Goal: Task Accomplishment & Management: Use online tool/utility

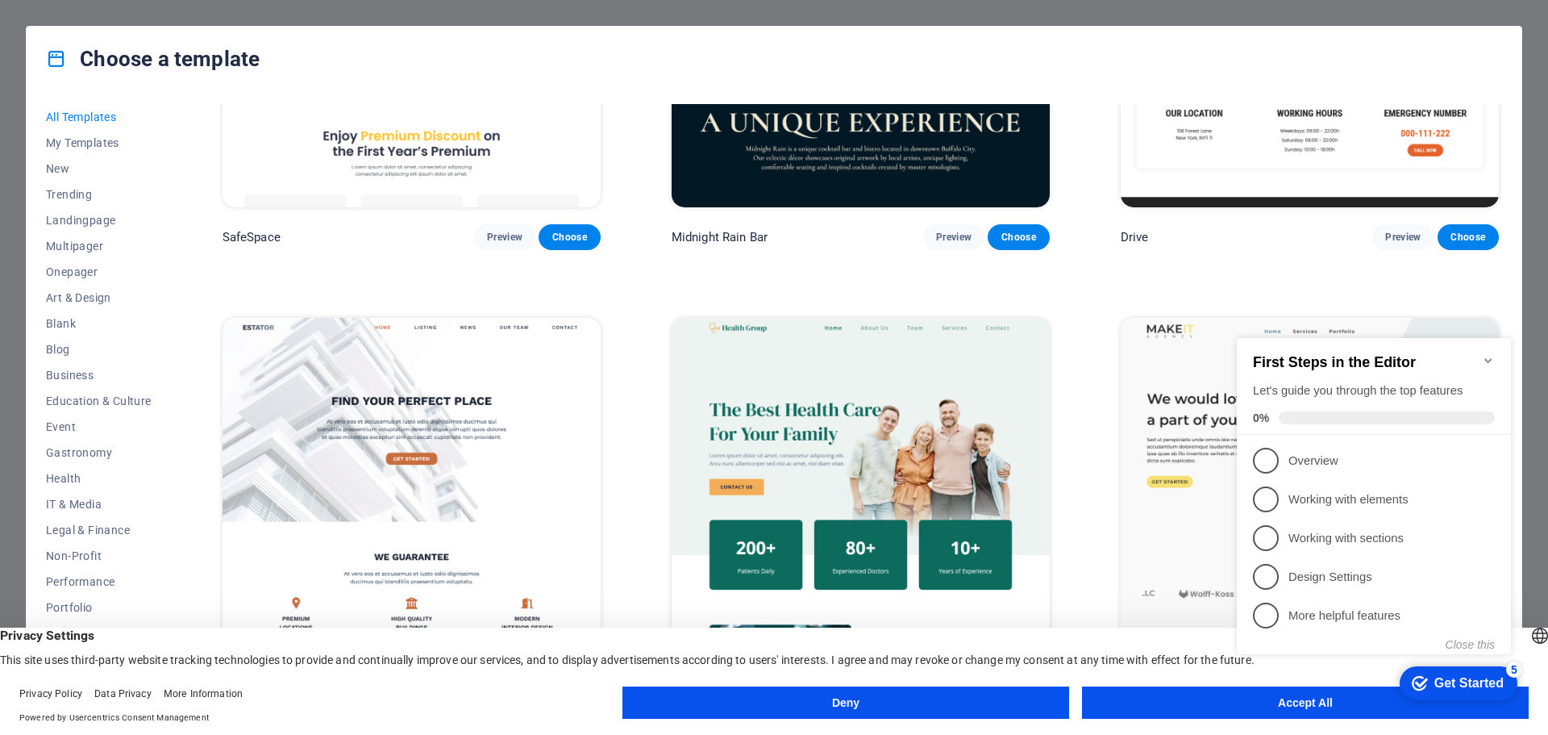
scroll to position [5242, 0]
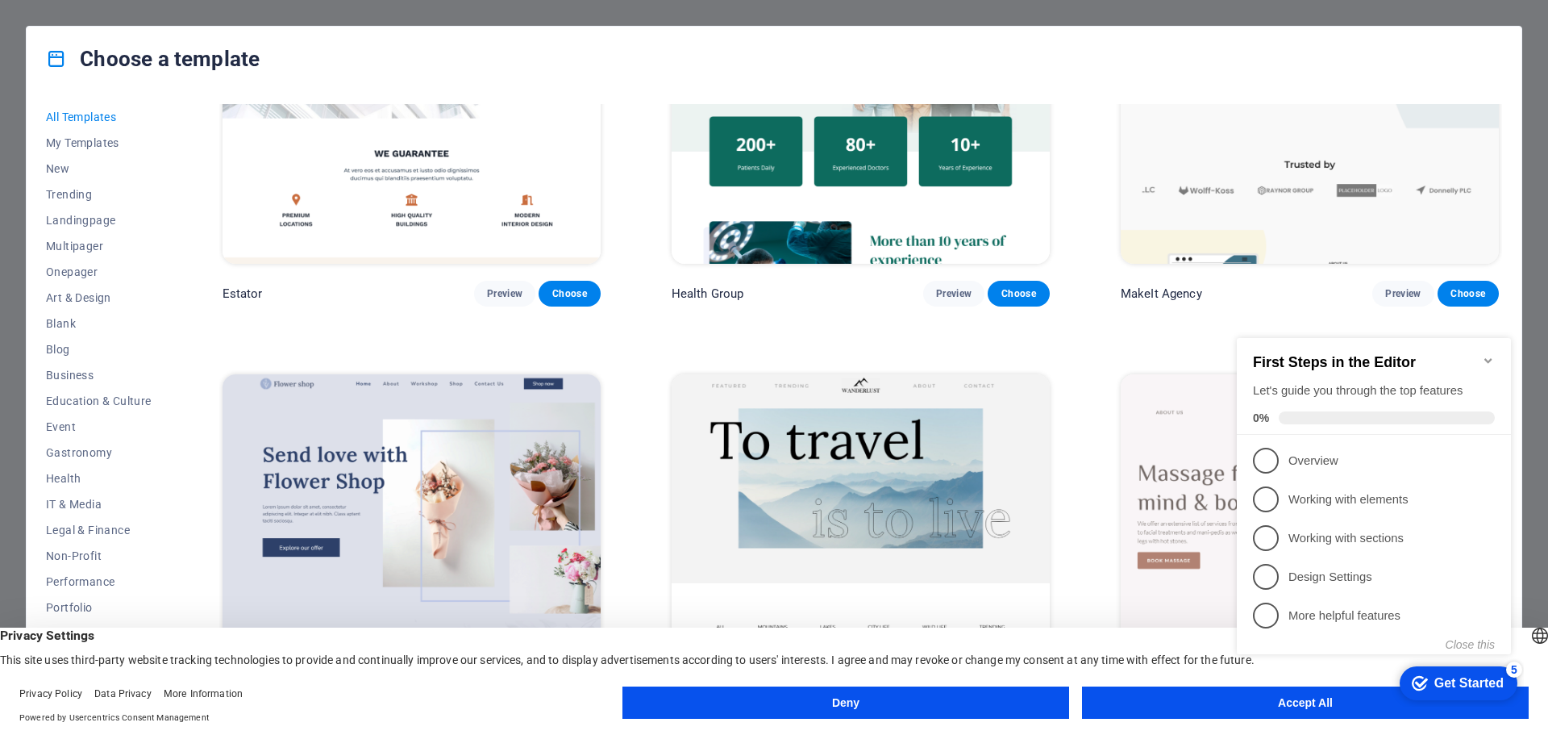
click at [1310, 703] on div "checkmark Get Started 5 First Steps in the Editor Let's guide you through the t…" at bounding box center [1378, 511] width 294 height 392
click at [1486, 354] on icon "Minimize checklist" at bounding box center [1488, 360] width 13 height 13
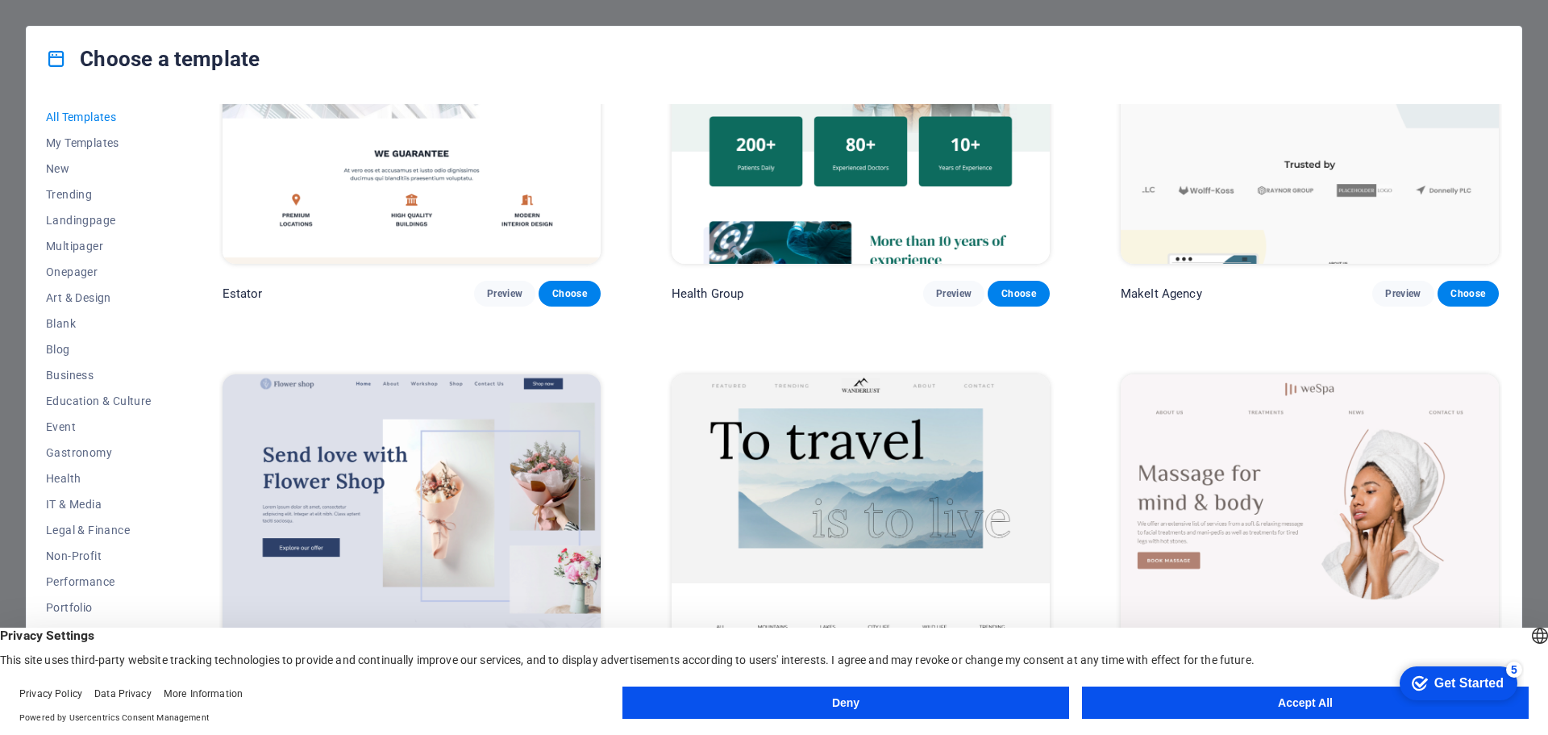
click at [1246, 706] on button "Accept All" at bounding box center [1305, 702] width 447 height 32
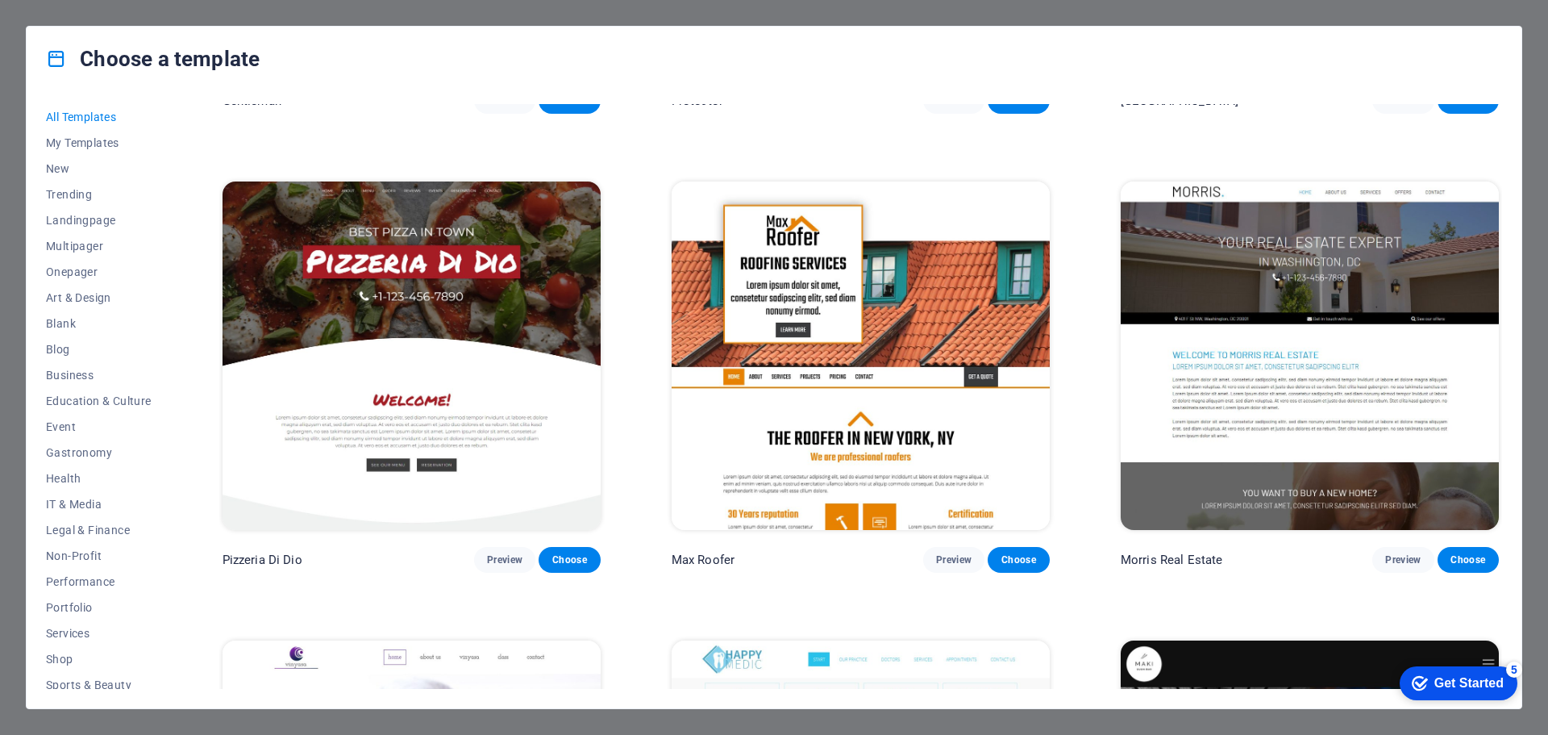
scroll to position [11290, 0]
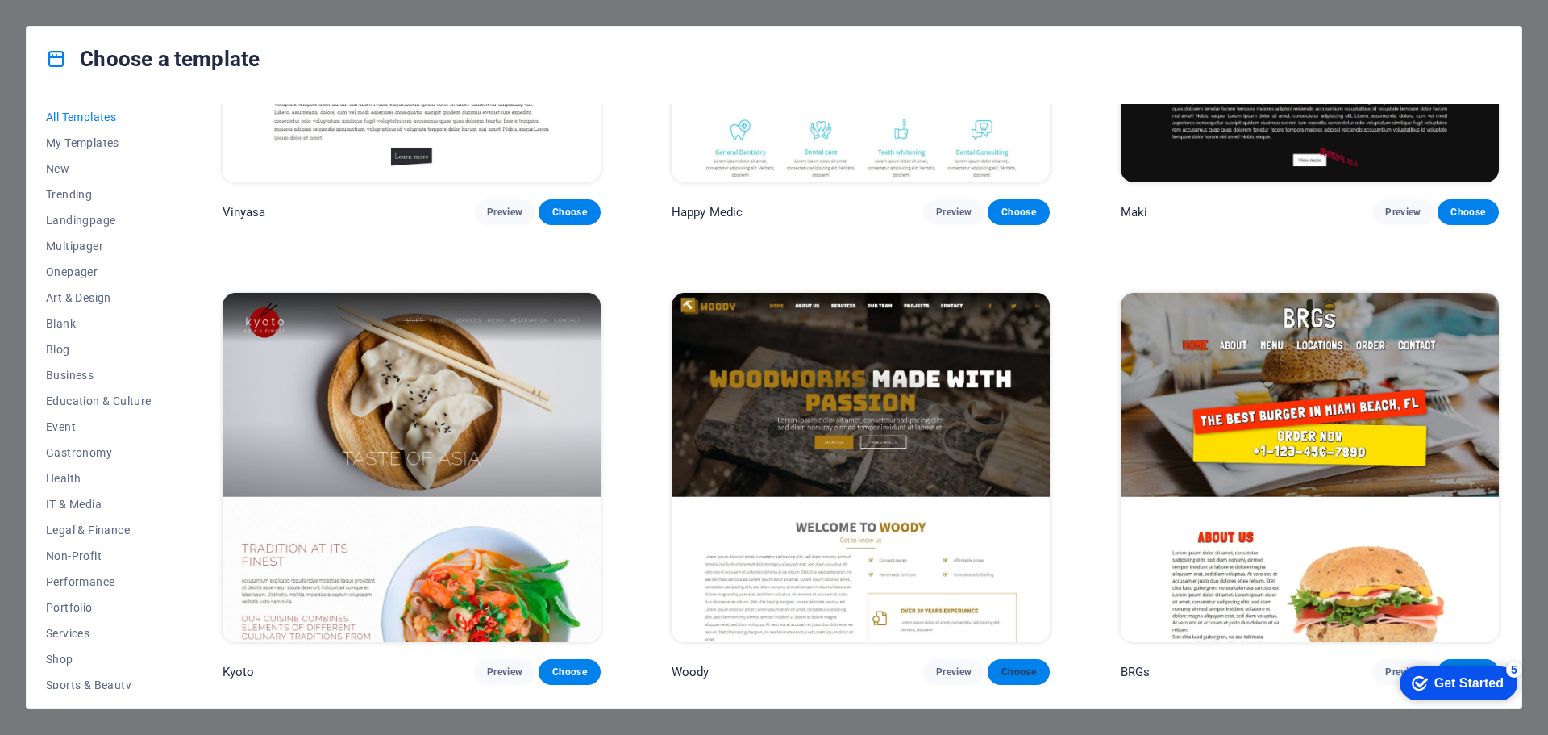
click at [1039, 659] on button "Choose" at bounding box center [1018, 672] width 61 height 26
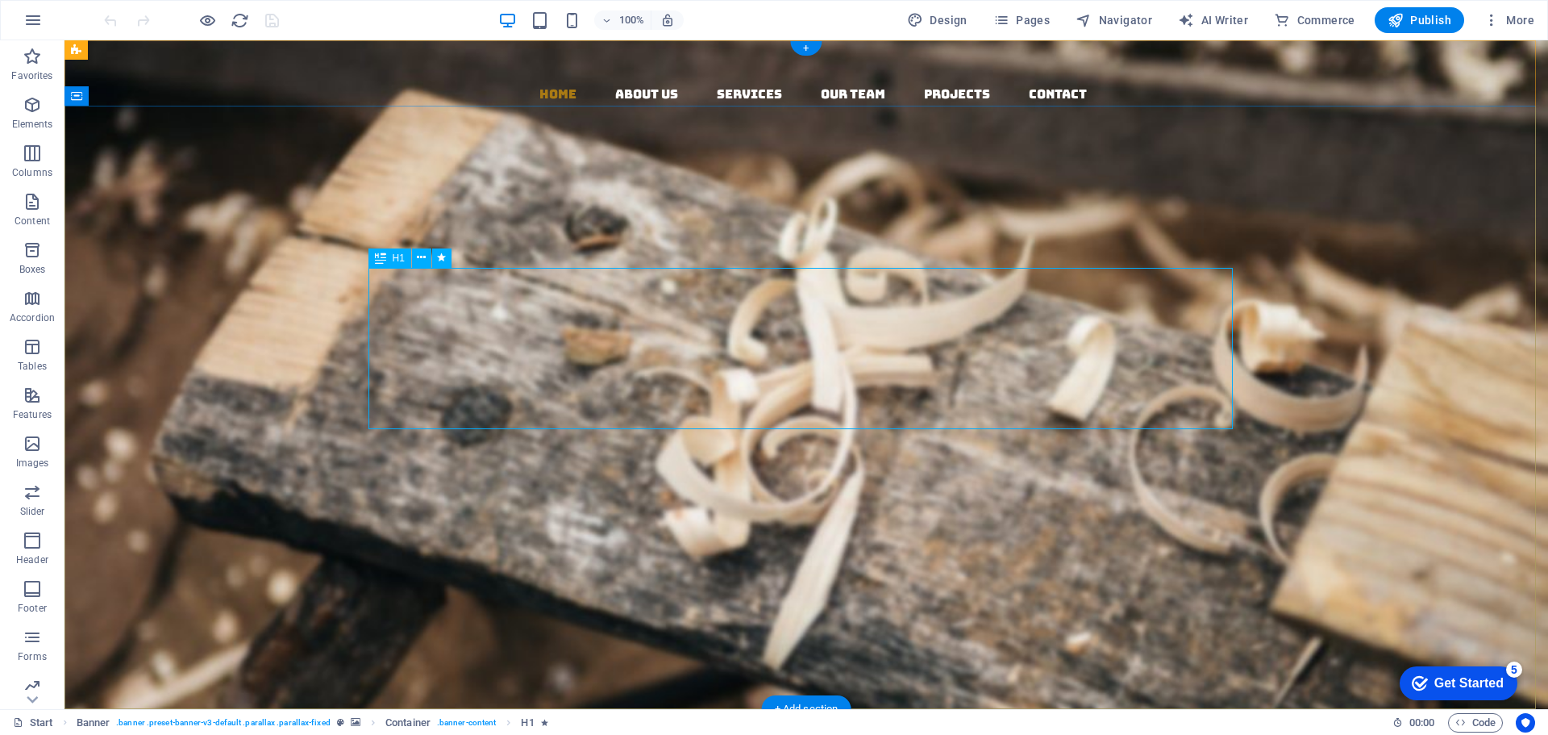
click at [716, 364] on div "Woodworks ­ made with Passion" at bounding box center [806, 444] width 864 height 161
click at [728, 364] on div "Woodworks ­ made with Passion" at bounding box center [806, 444] width 864 height 161
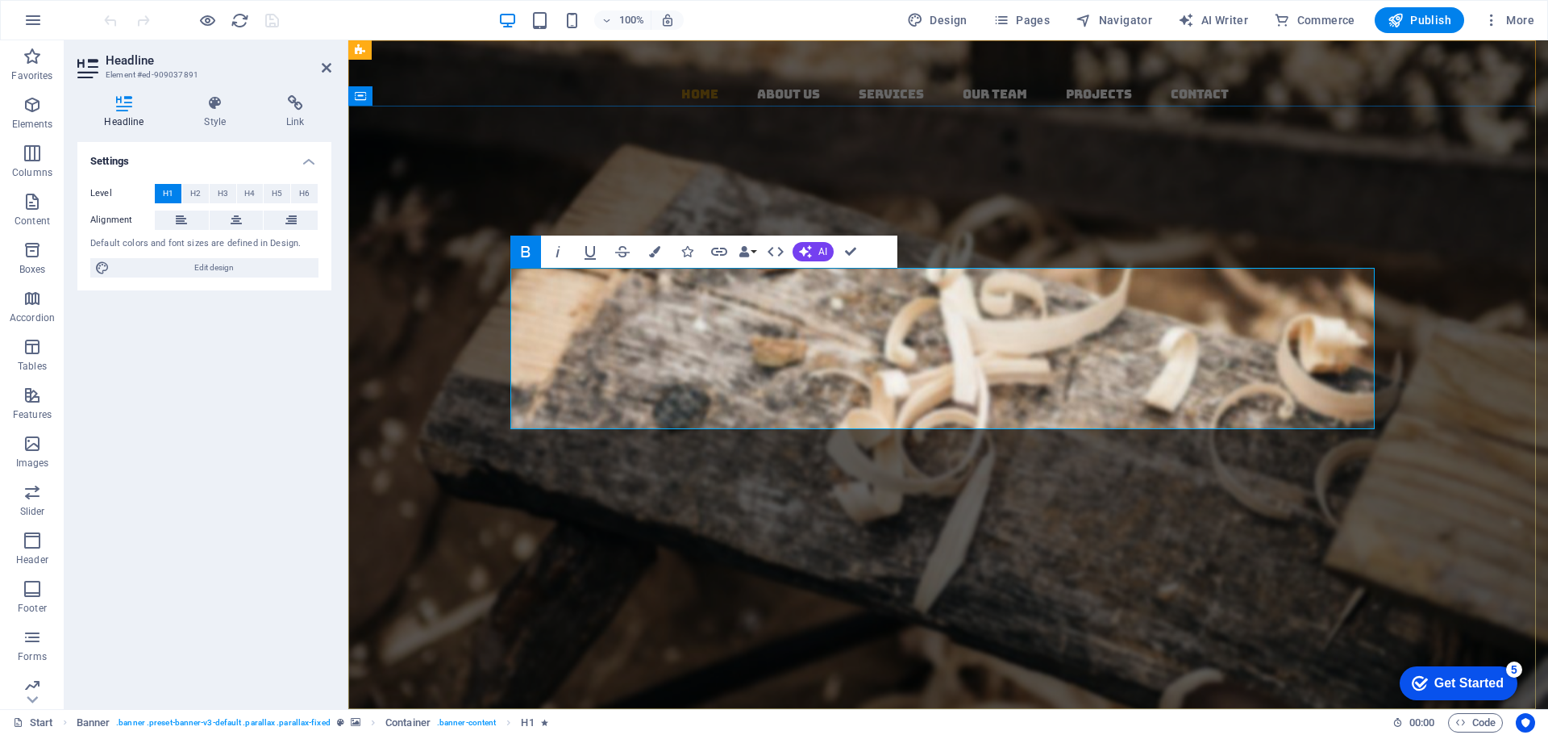
click at [912, 359] on strong "Woodworks ­" at bounding box center [848, 403] width 468 height 89
click at [841, 359] on strong "Woodworks ­" at bounding box center [848, 403] width 468 height 89
drag, startPoint x: 818, startPoint y: 309, endPoint x: 1047, endPoint y: 303, distance: 229.1
click at [1047, 359] on strong "Woodworks ­" at bounding box center [848, 403] width 468 height 89
click at [650, 299] on div "Woodfıx ­ made with Passion Lorem ipsum dolor sit amet, consectetuer adipiscing…" at bounding box center [948, 525] width 1200 height 453
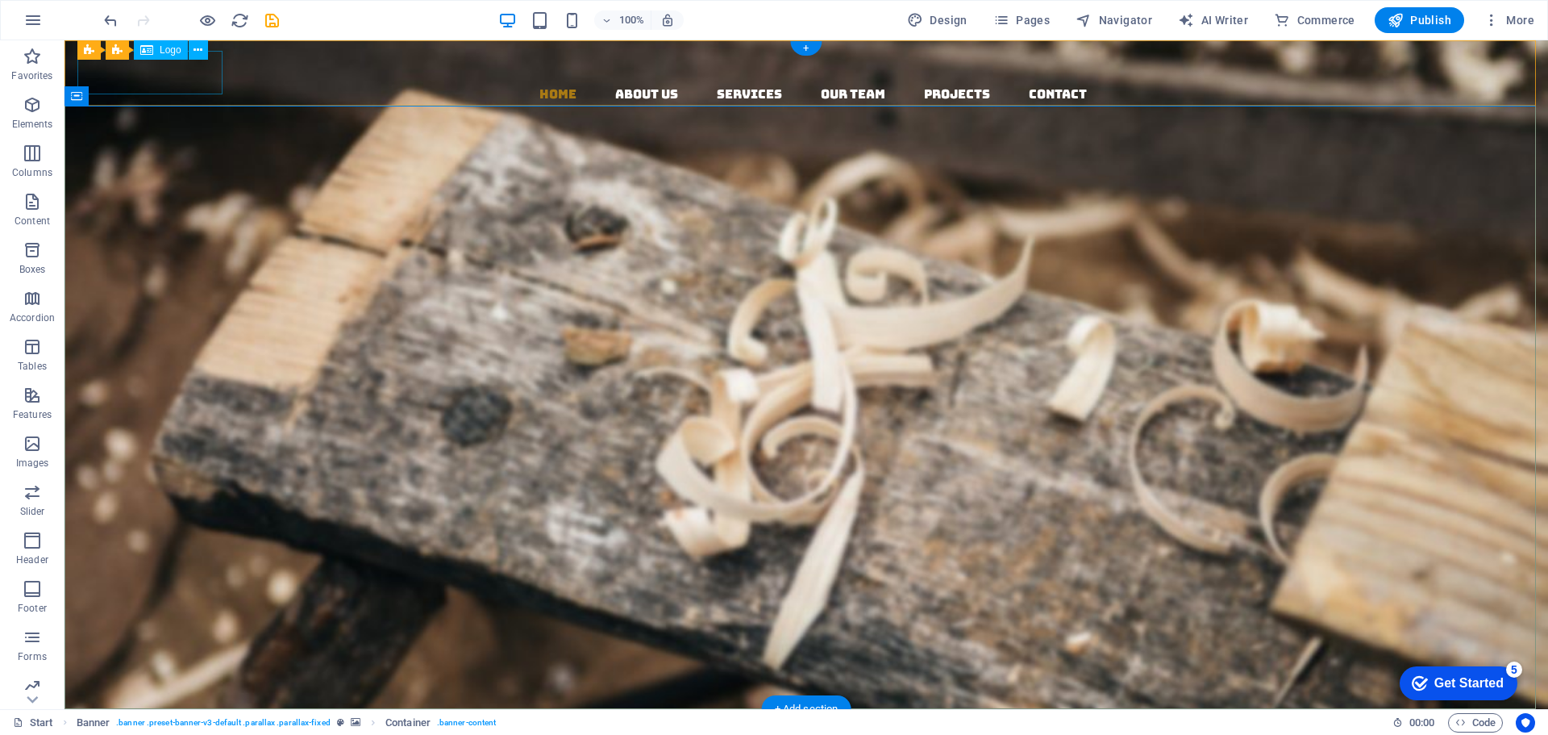
click at [195, 73] on div at bounding box center [812, 62] width 1471 height 44
click at [206, 74] on div at bounding box center [812, 62] width 1471 height 44
click at [206, 73] on div at bounding box center [812, 62] width 1471 height 44
select select "px"
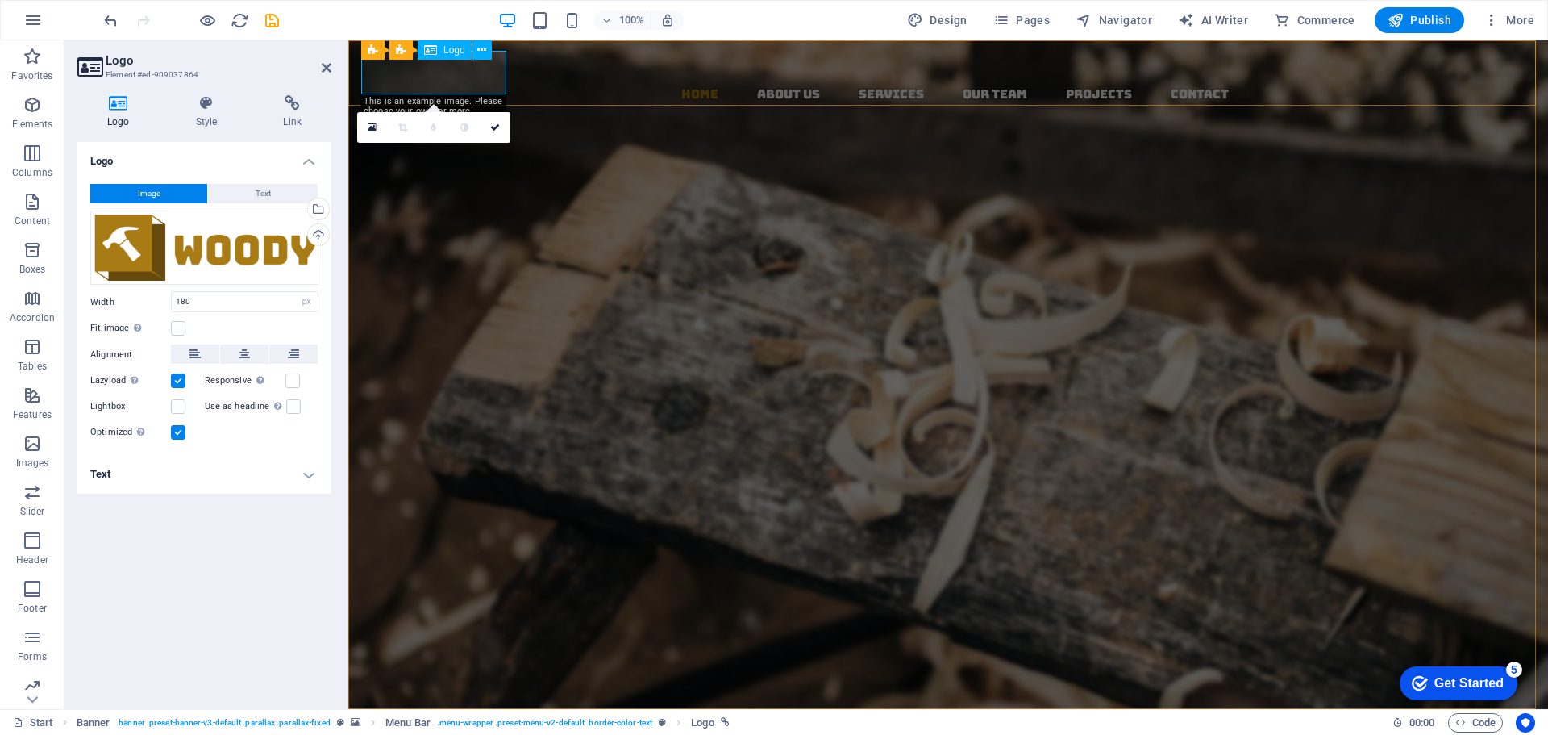
click at [500, 73] on div at bounding box center [954, 62] width 1187 height 44
click at [486, 77] on div at bounding box center [954, 62] width 1187 height 44
click at [488, 77] on div at bounding box center [954, 62] width 1187 height 44
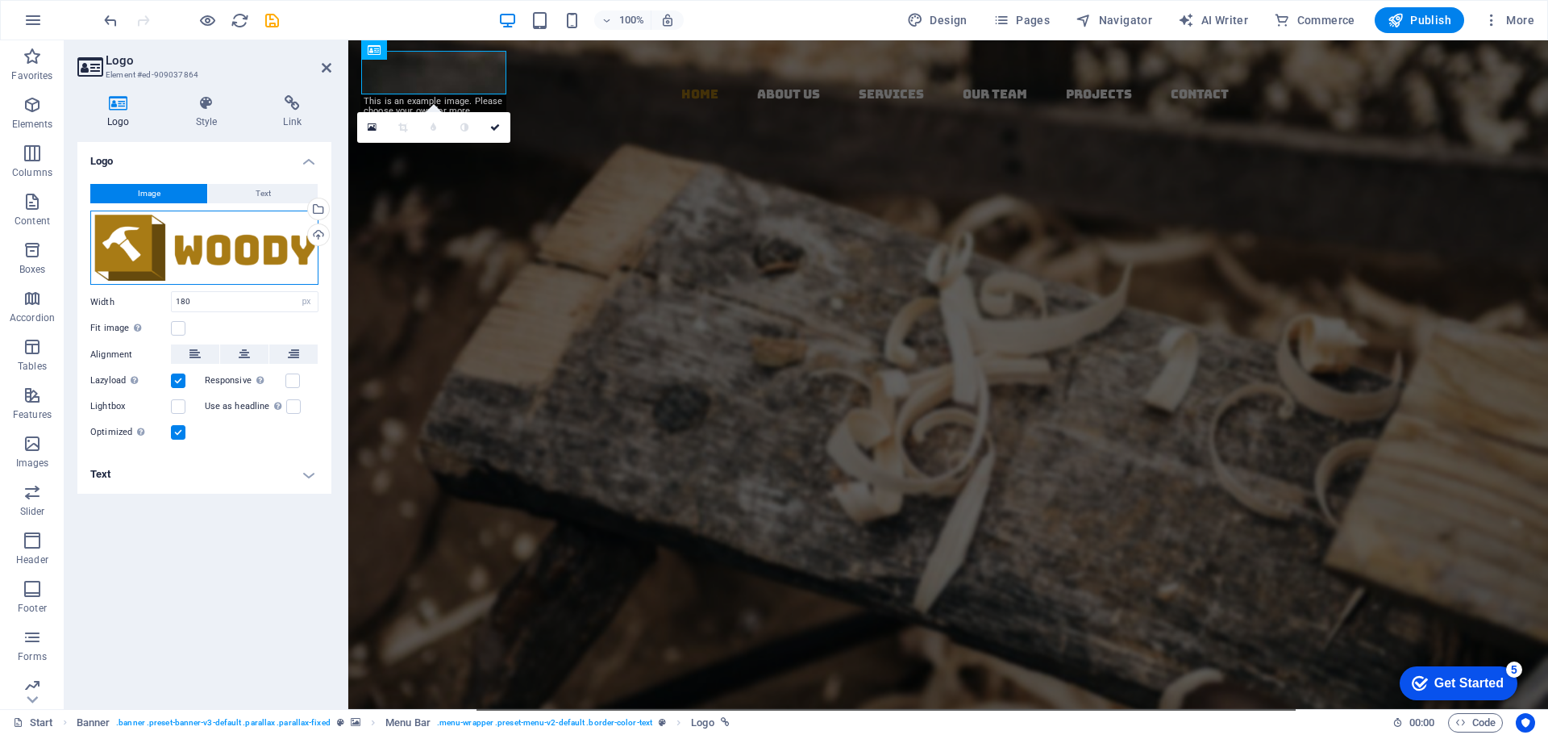
click at [285, 252] on div "Drag files here, click to choose files or select files from Files or our free s…" at bounding box center [204, 247] width 228 height 75
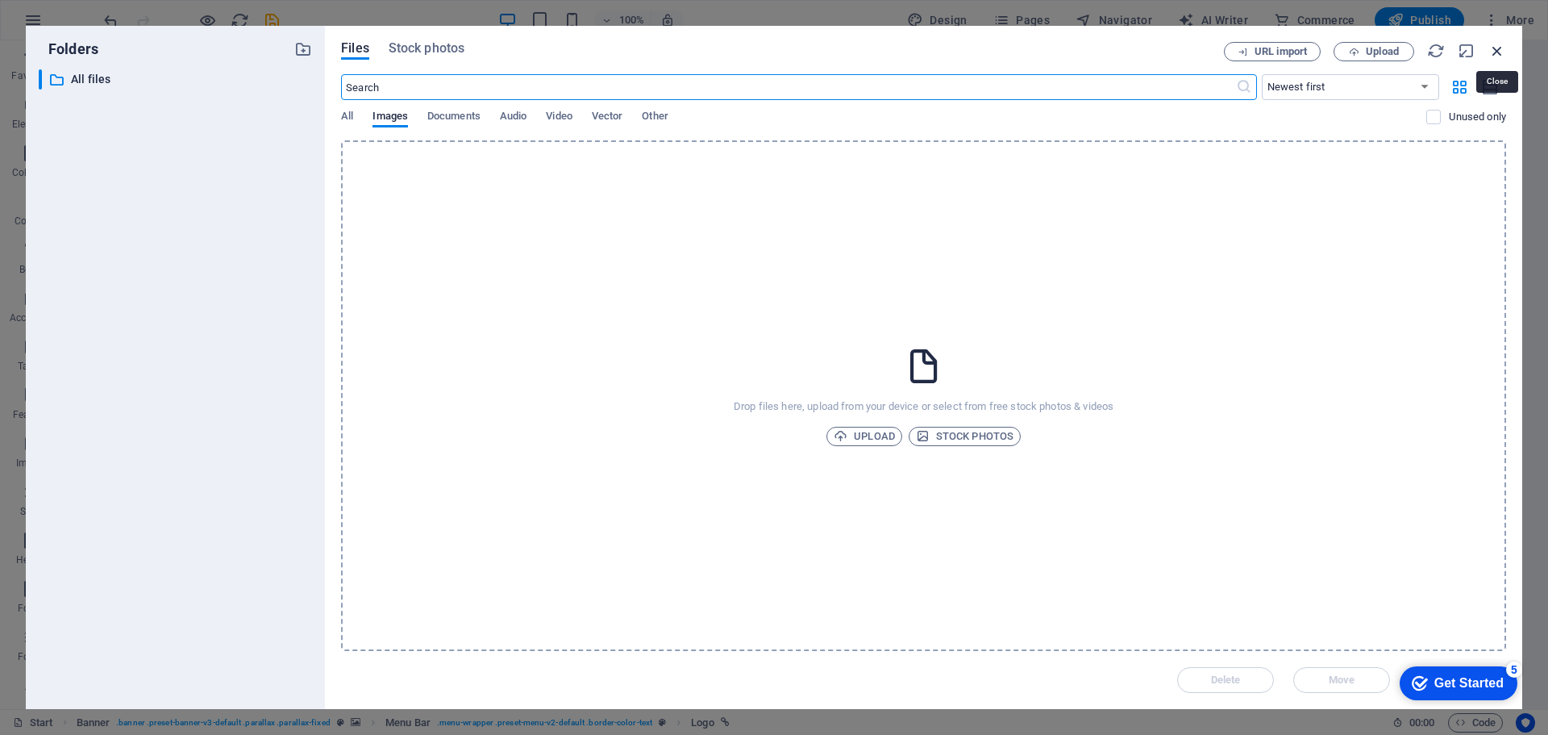
click at [1491, 49] on icon "button" at bounding box center [1498, 51] width 18 height 18
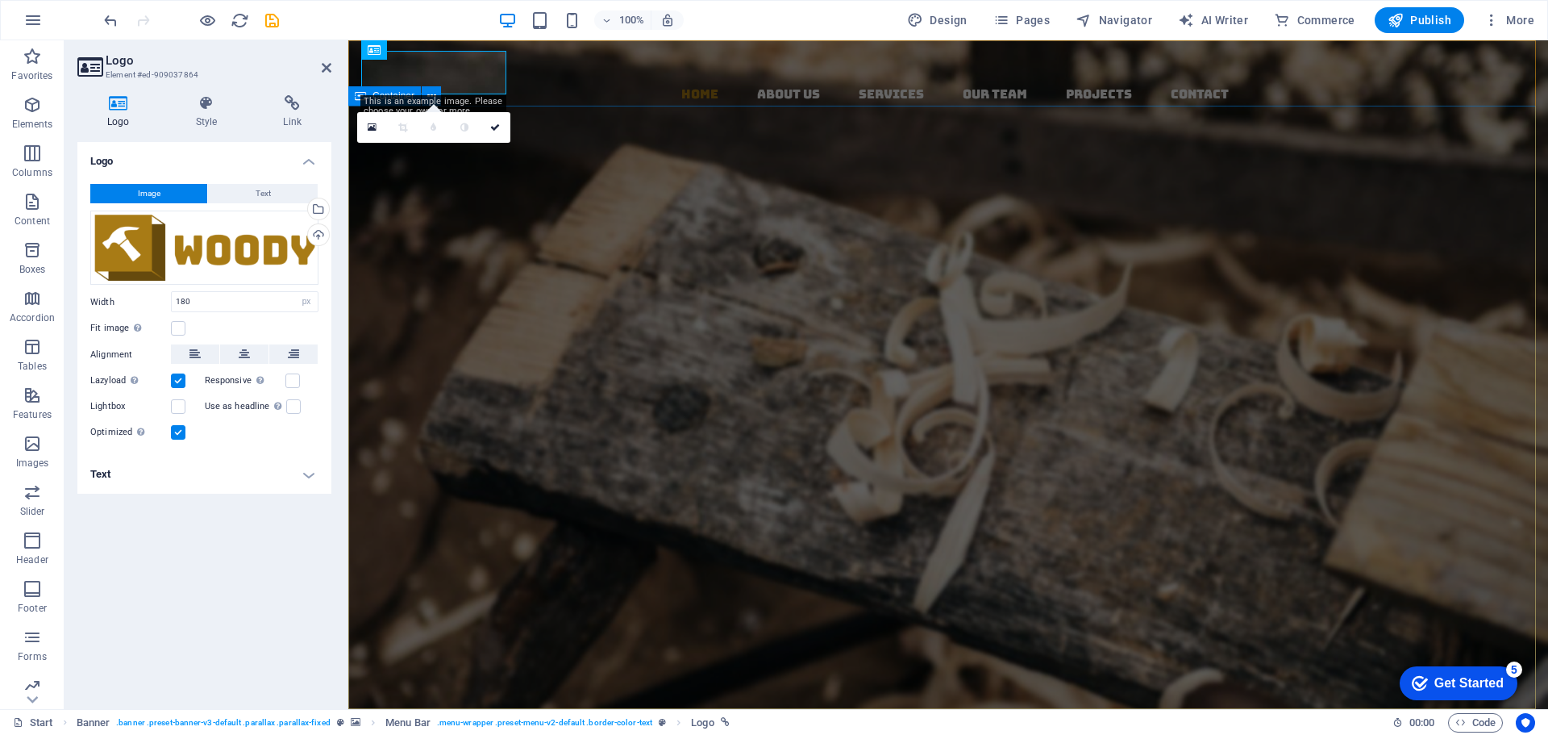
click at [817, 299] on div "Woodfıx ­ made with Passion Lorem ipsum dolor sit amet, consectetuer adipiscing…" at bounding box center [948, 525] width 1200 height 453
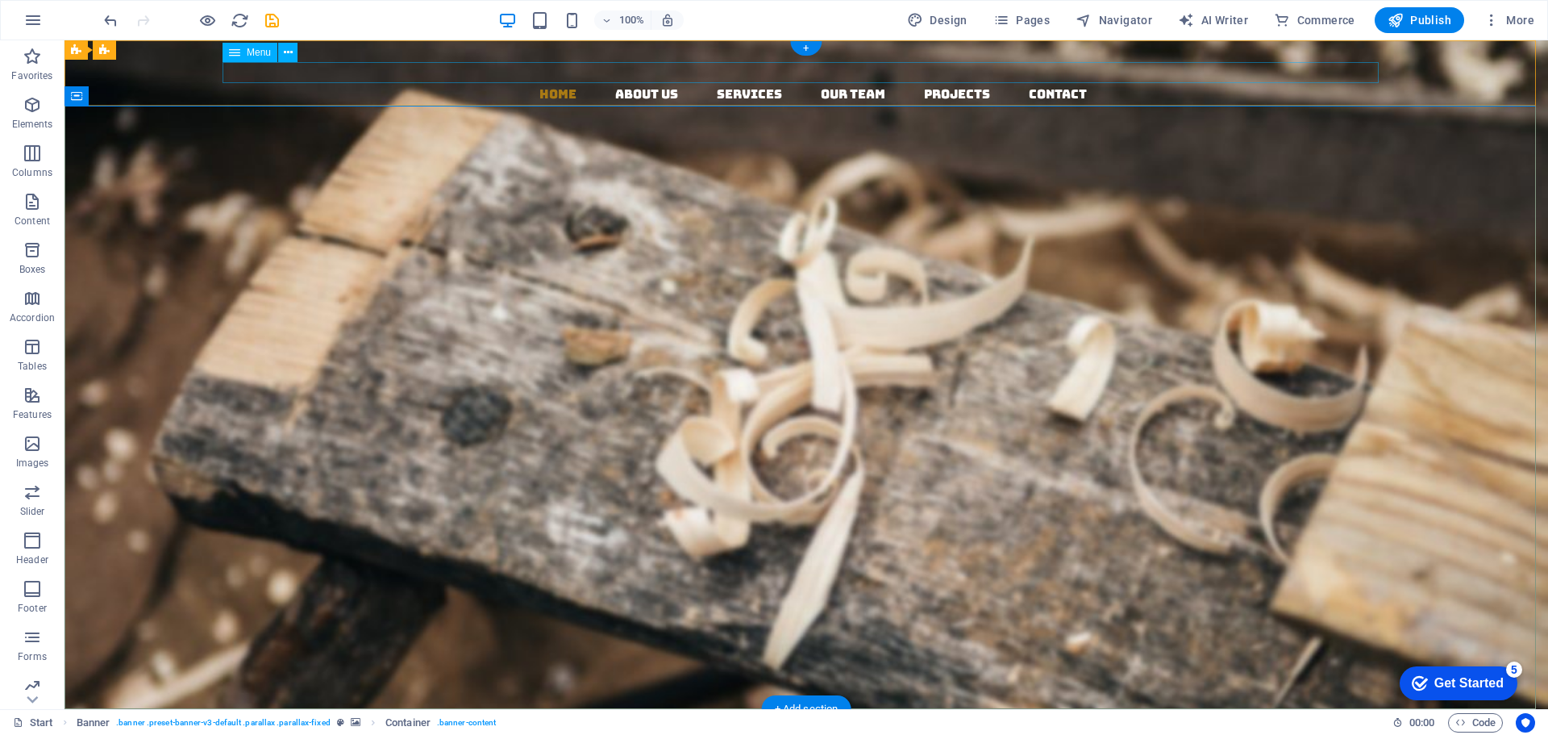
click at [616, 84] on nav "Home About us Services Our Team Projects Contact" at bounding box center [812, 94] width 1471 height 21
click at [619, 84] on nav "Home About us Services Our Team Projects Contact" at bounding box center [812, 94] width 1471 height 21
click at [622, 84] on nav "Home About us Services Our Team Projects Contact" at bounding box center [812, 94] width 1471 height 21
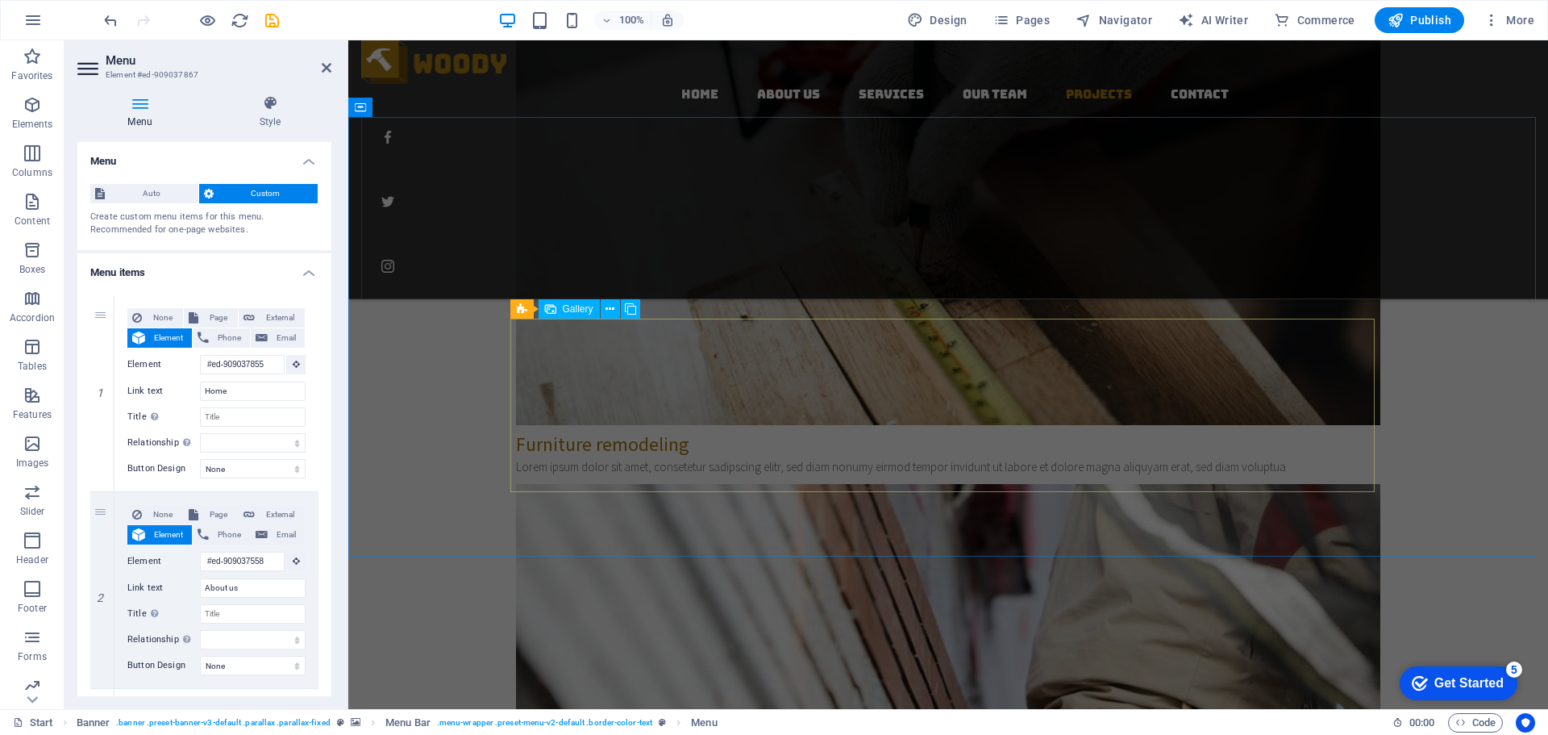
scroll to position [3527, 0]
